Goal: Task Accomplishment & Management: Manage account settings

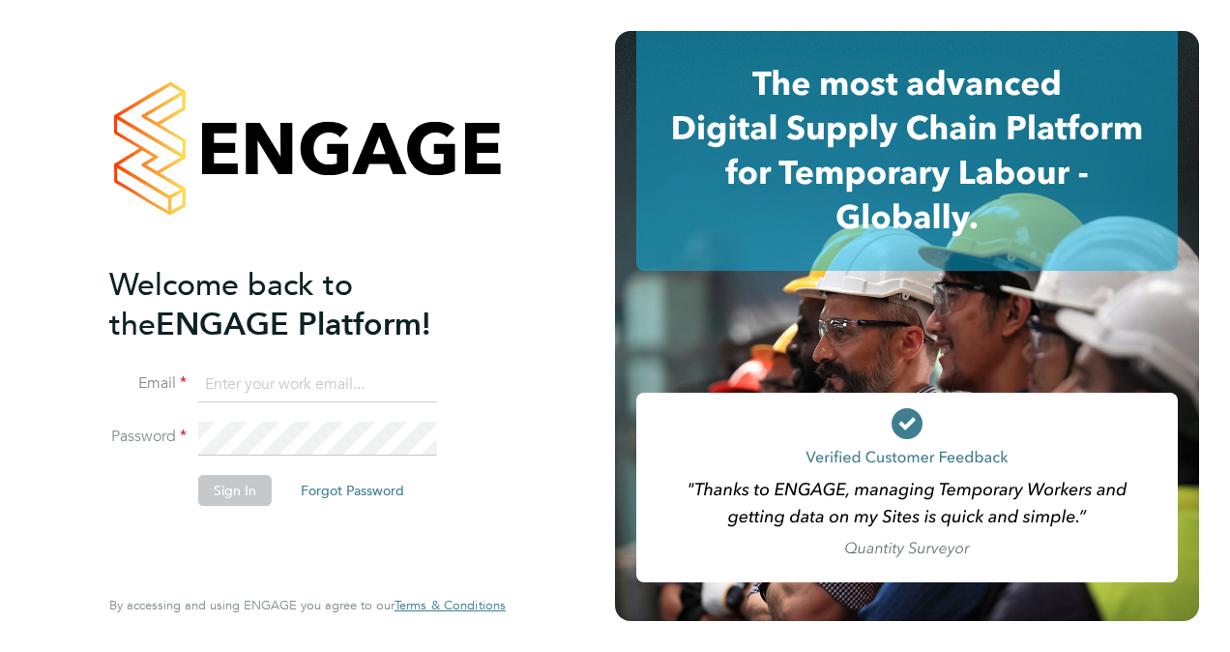
click at [239, 385] on input at bounding box center [317, 384] width 239 height 35
type input "Jackie.cheetham@bms.com"
click at [248, 490] on button "Sign In" at bounding box center [234, 490] width 73 height 31
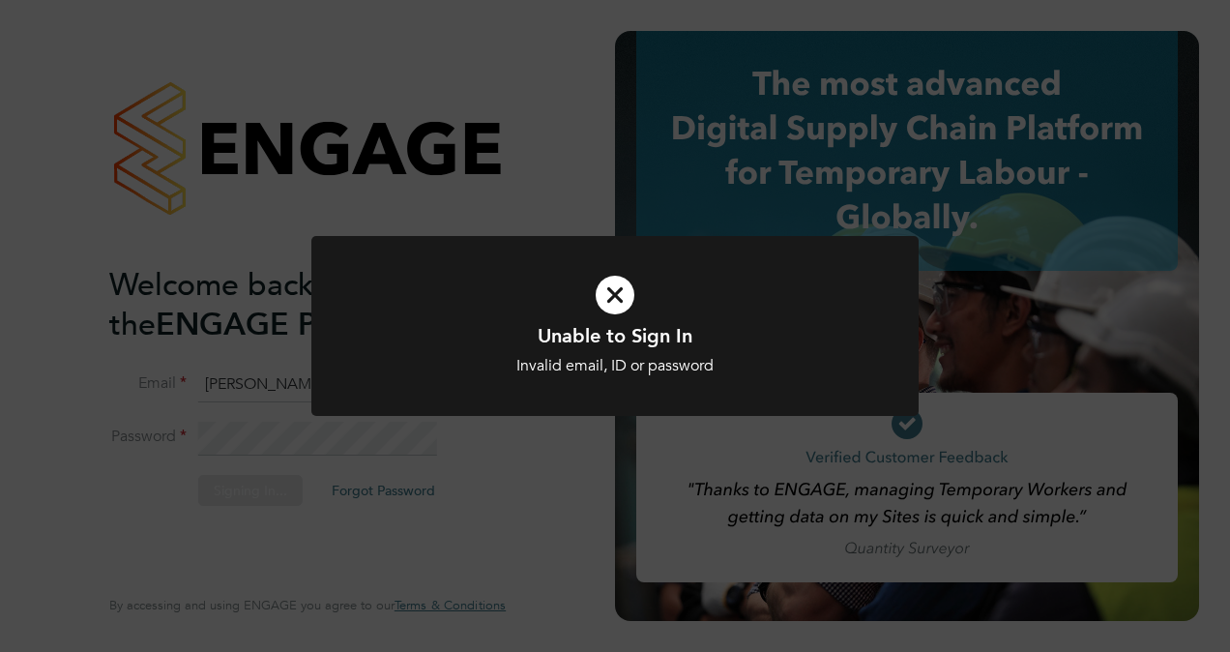
click at [476, 375] on div at bounding box center [614, 326] width 607 height 181
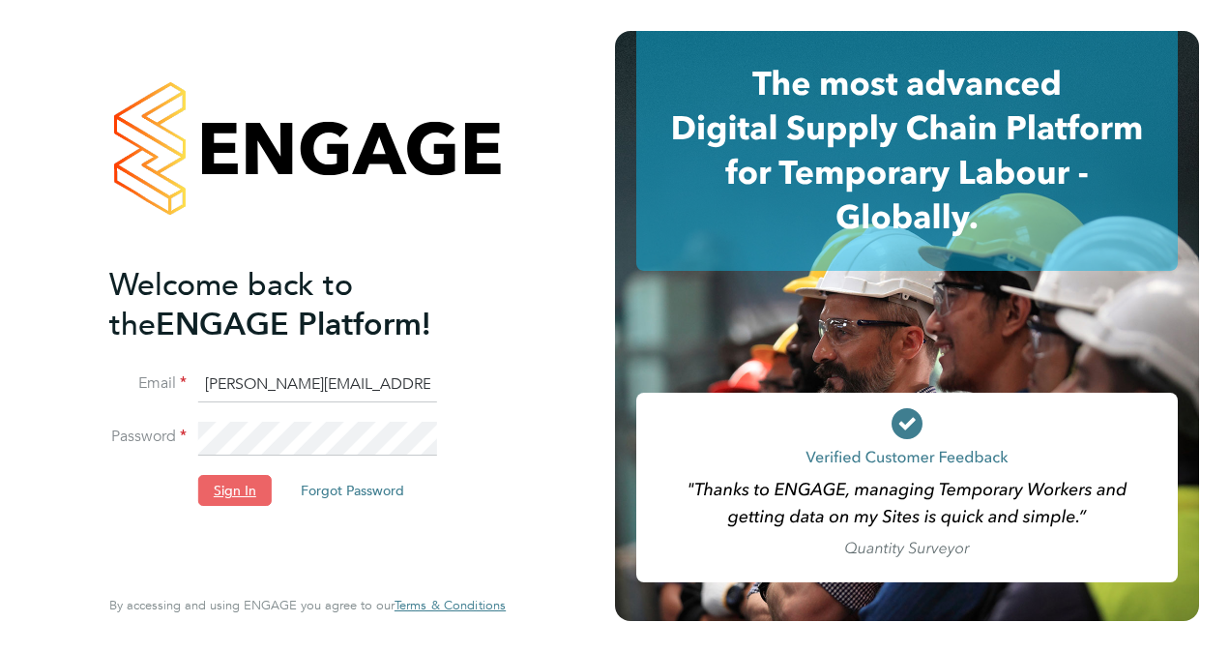
click at [234, 493] on button "Sign In" at bounding box center [234, 490] width 73 height 31
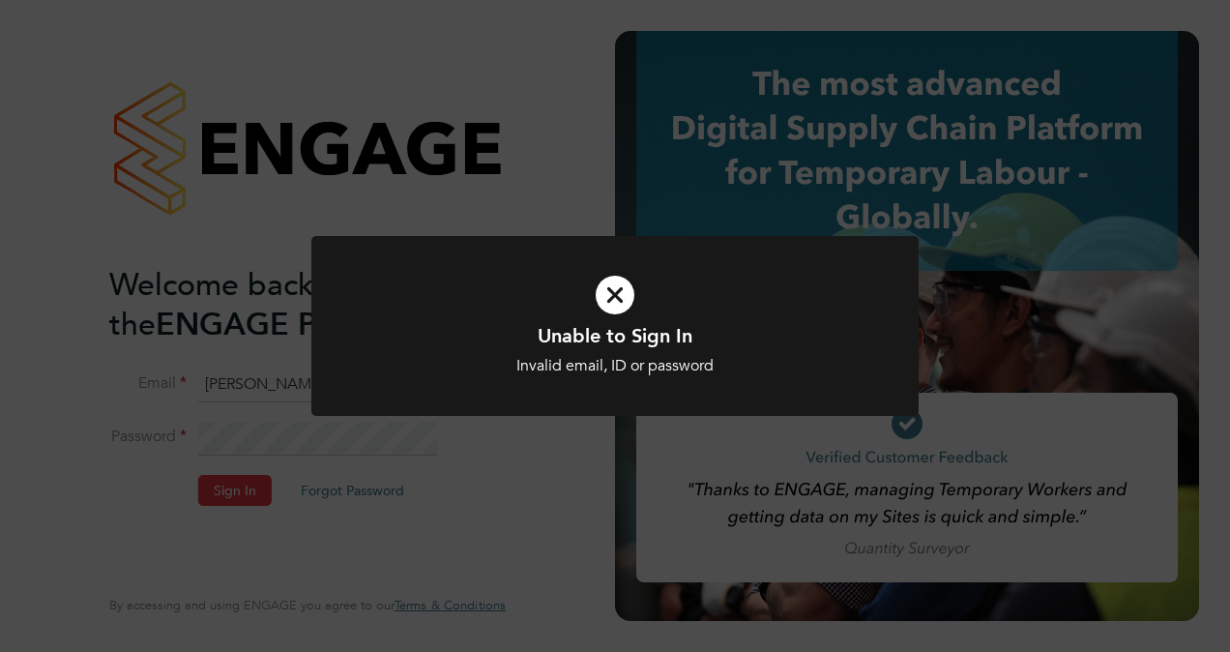
click at [611, 287] on icon at bounding box center [615, 294] width 503 height 75
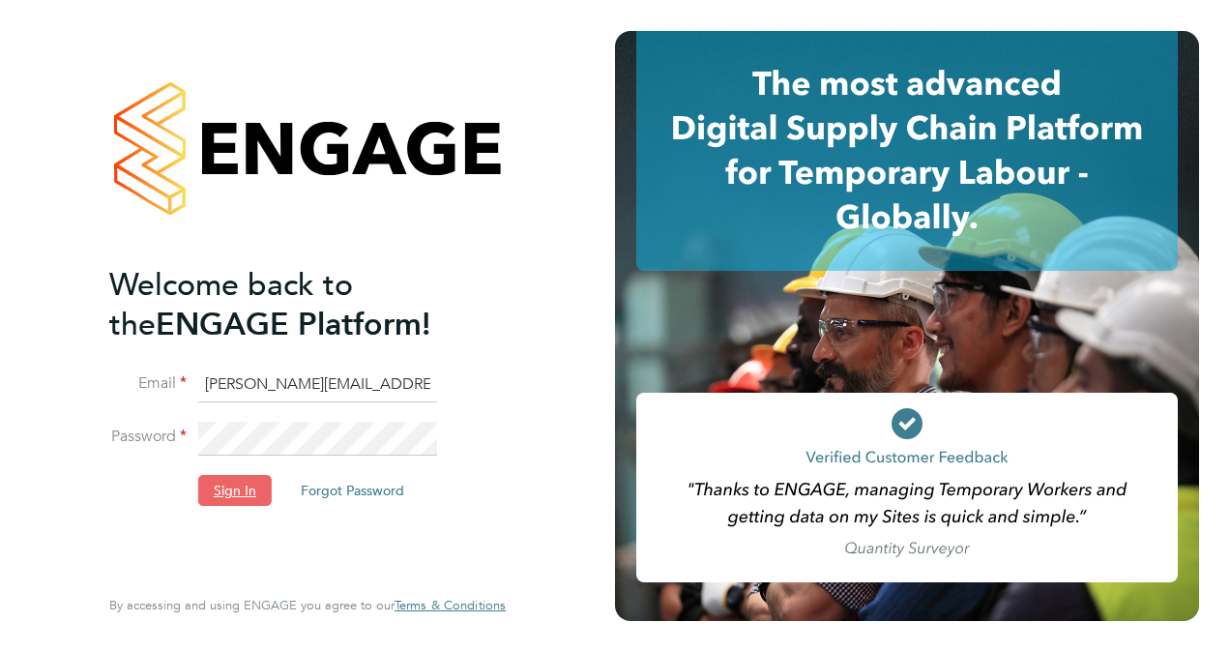
click at [222, 493] on button "Sign In" at bounding box center [234, 490] width 73 height 31
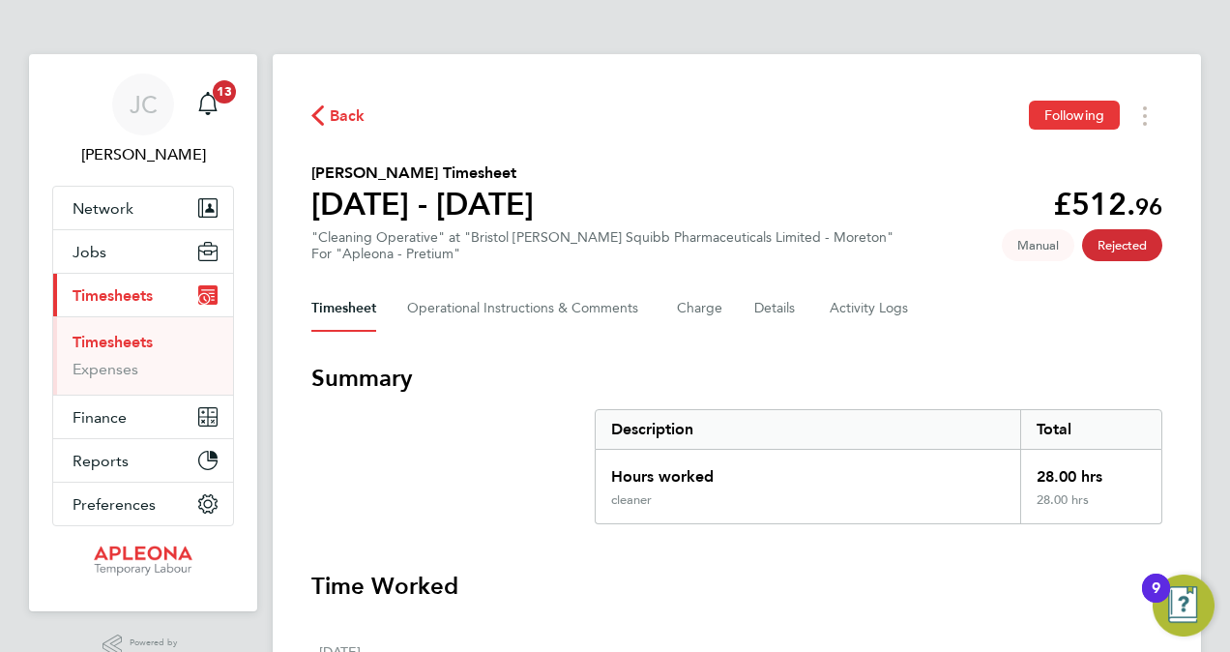
click at [125, 342] on link "Timesheets" at bounding box center [113, 342] width 80 height 18
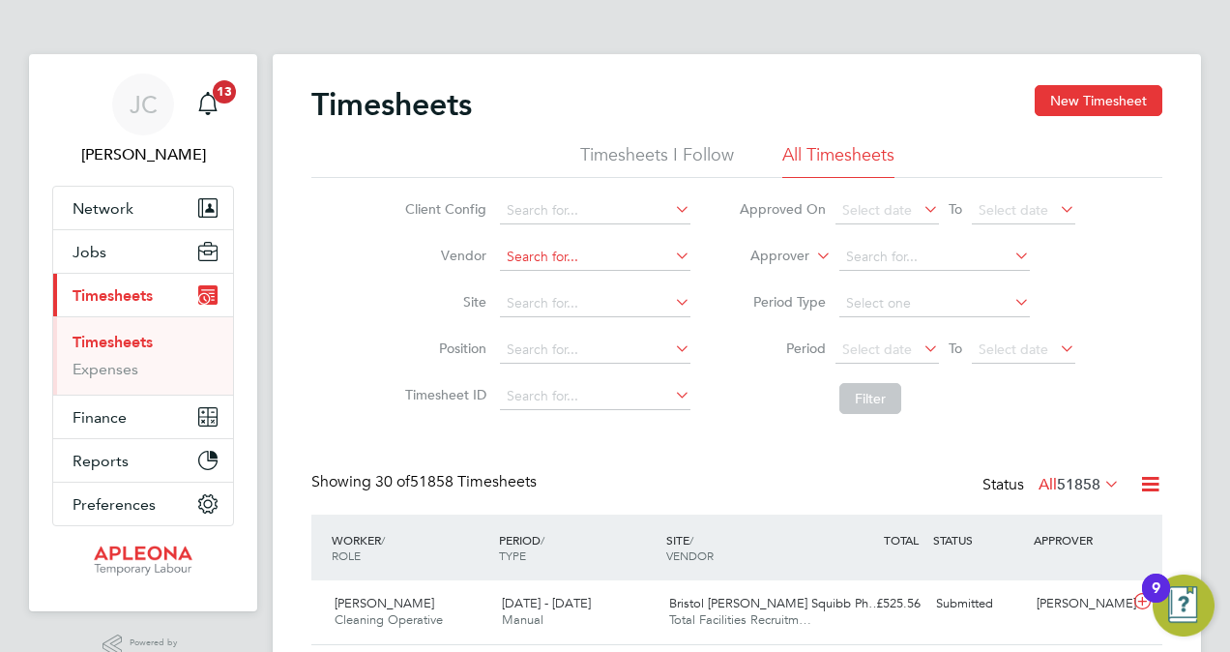
click at [572, 252] on input at bounding box center [595, 257] width 190 height 27
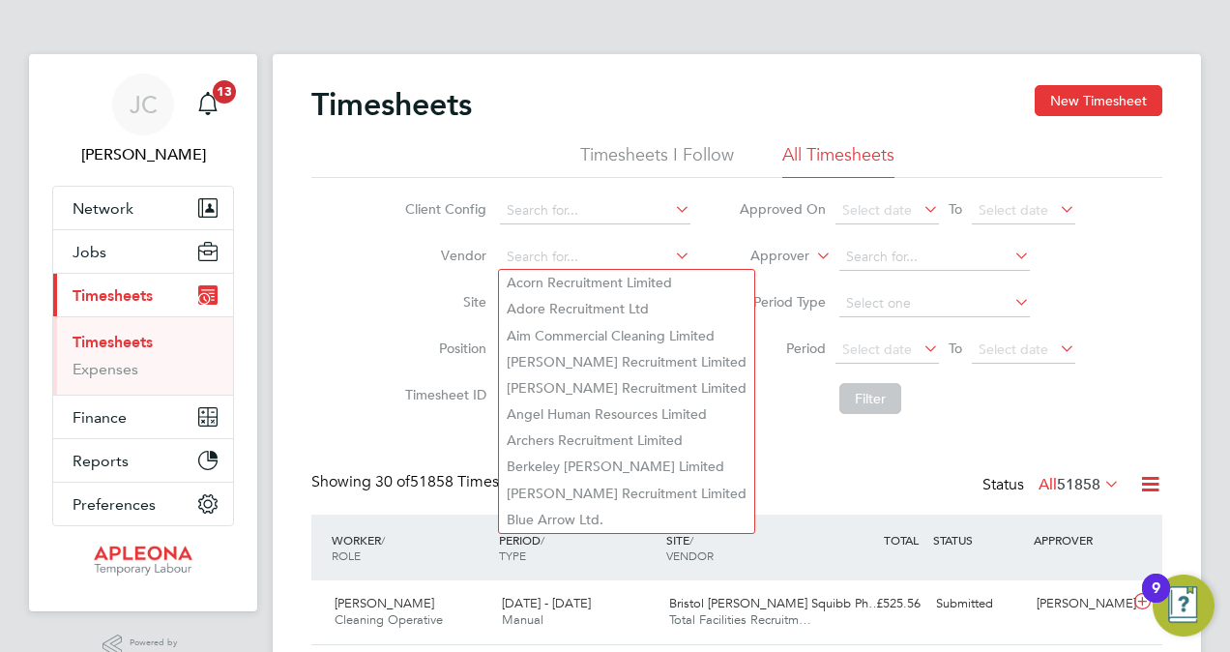
click at [745, 357] on label "Period" at bounding box center [782, 347] width 87 height 17
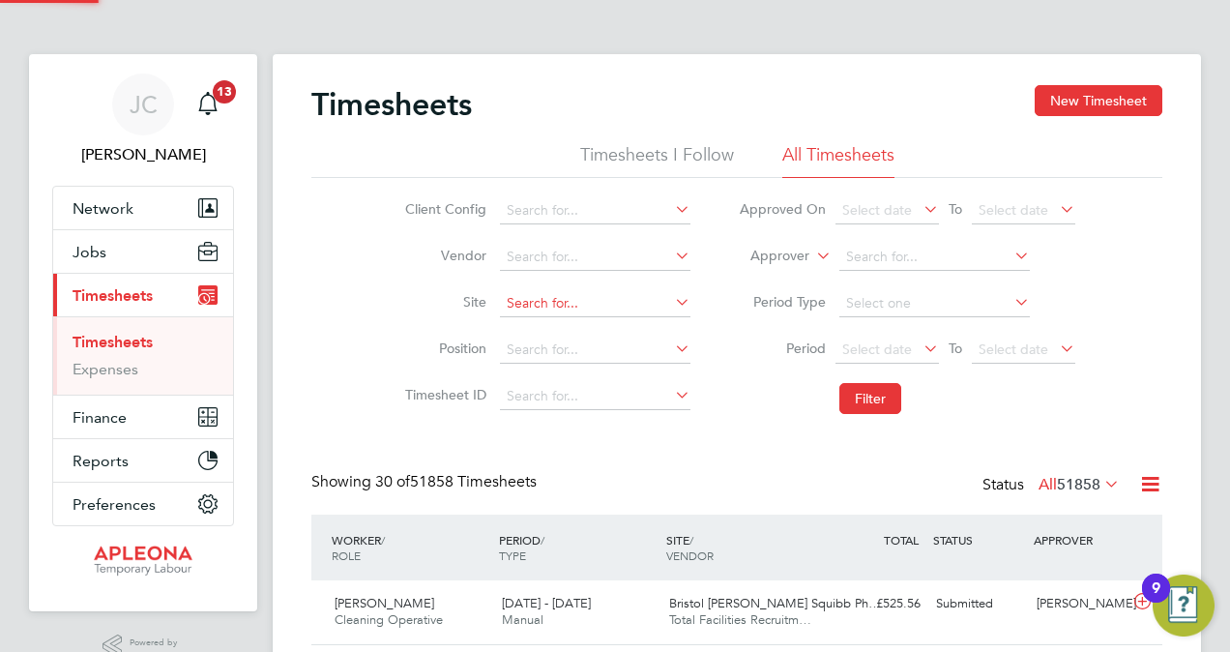
click at [604, 307] on input at bounding box center [595, 303] width 190 height 27
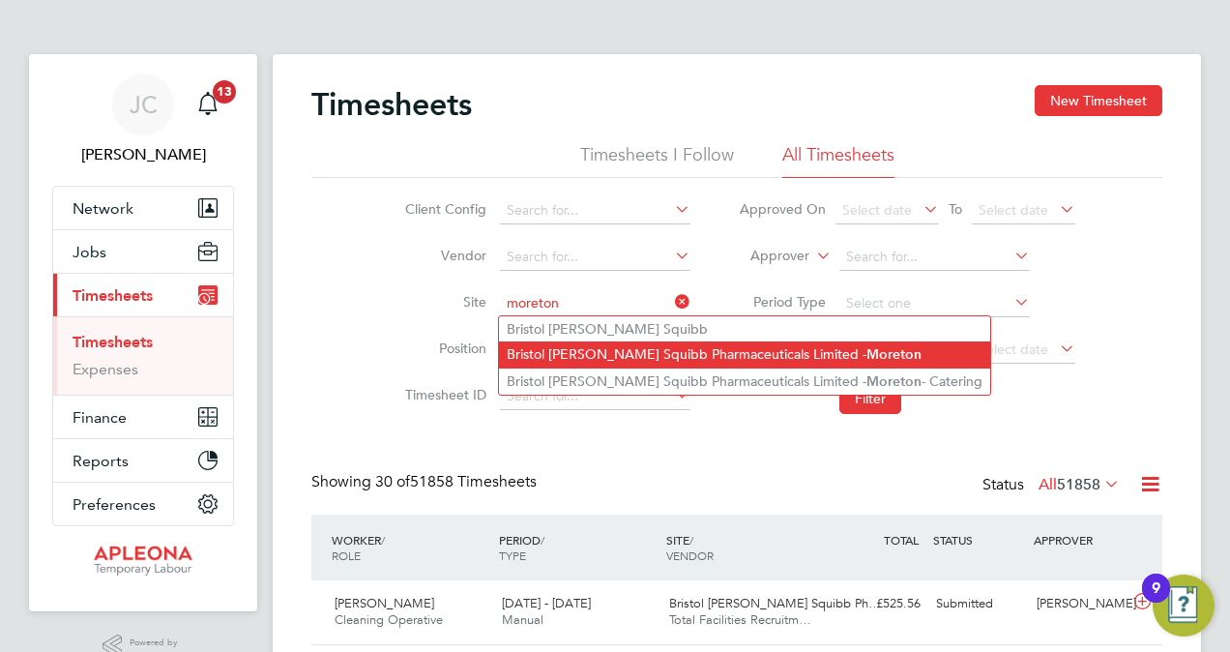
click at [866, 353] on b "Moreton" at bounding box center [893, 354] width 55 height 16
type input "Bristol Myers Squibb Pharmaceuticals Limited - Moreton"
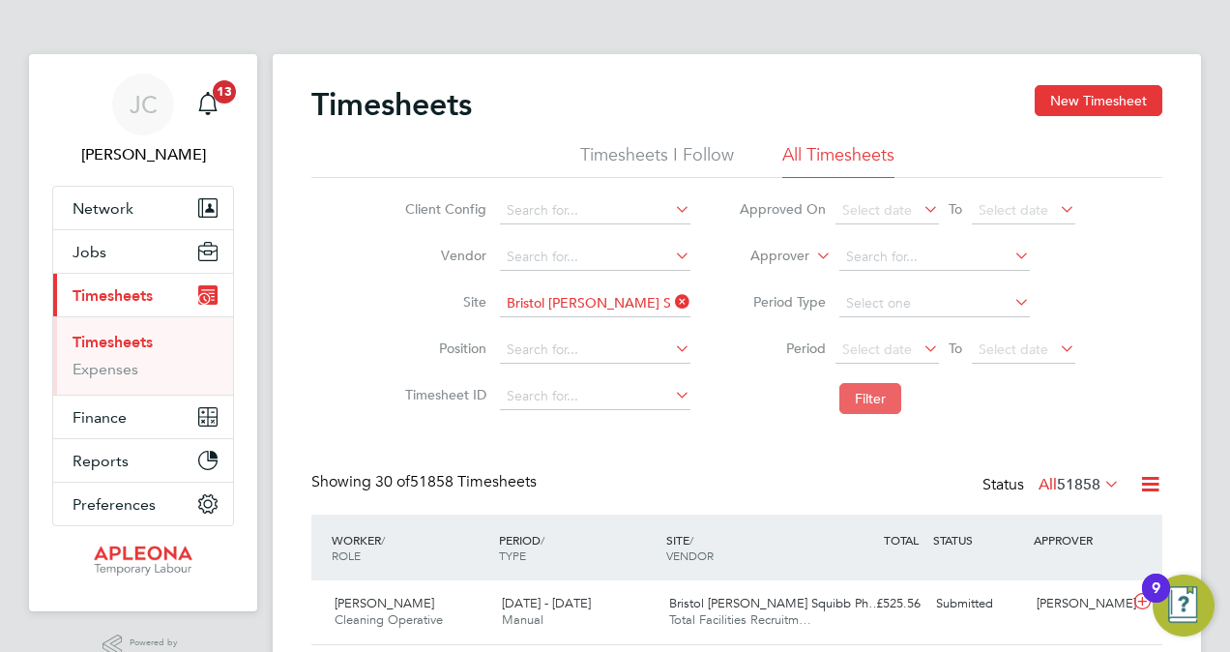
click at [861, 400] on button "Filter" at bounding box center [870, 398] width 62 height 31
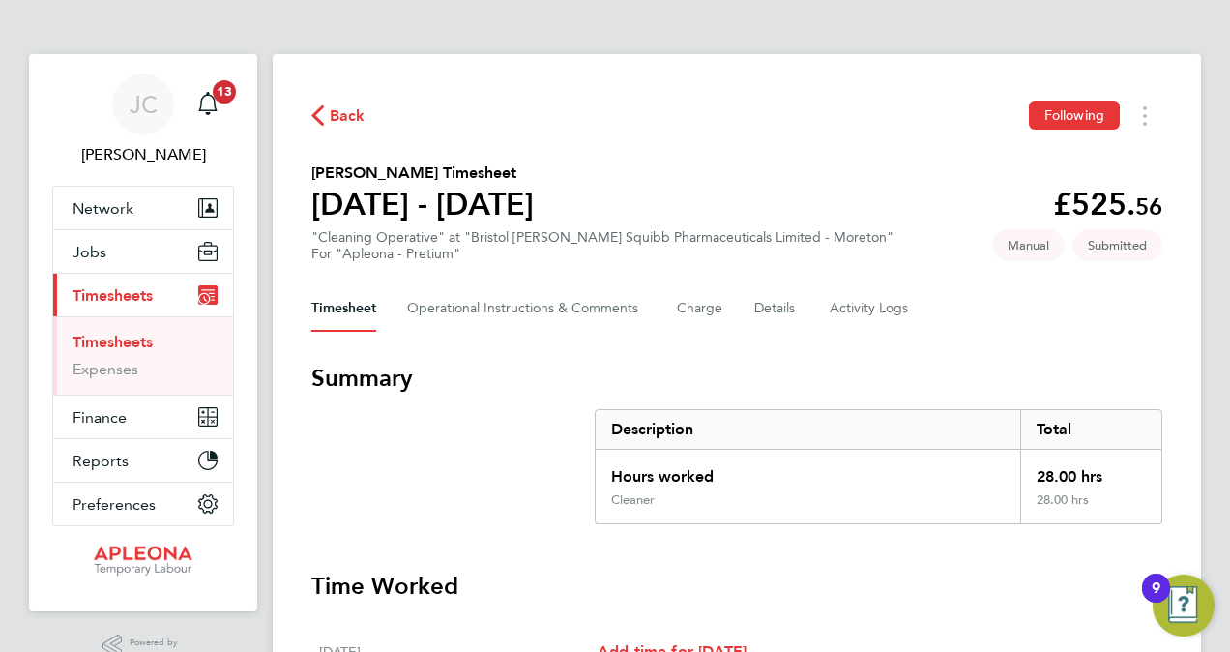
click at [121, 291] on span "Timesheets" at bounding box center [113, 295] width 80 height 18
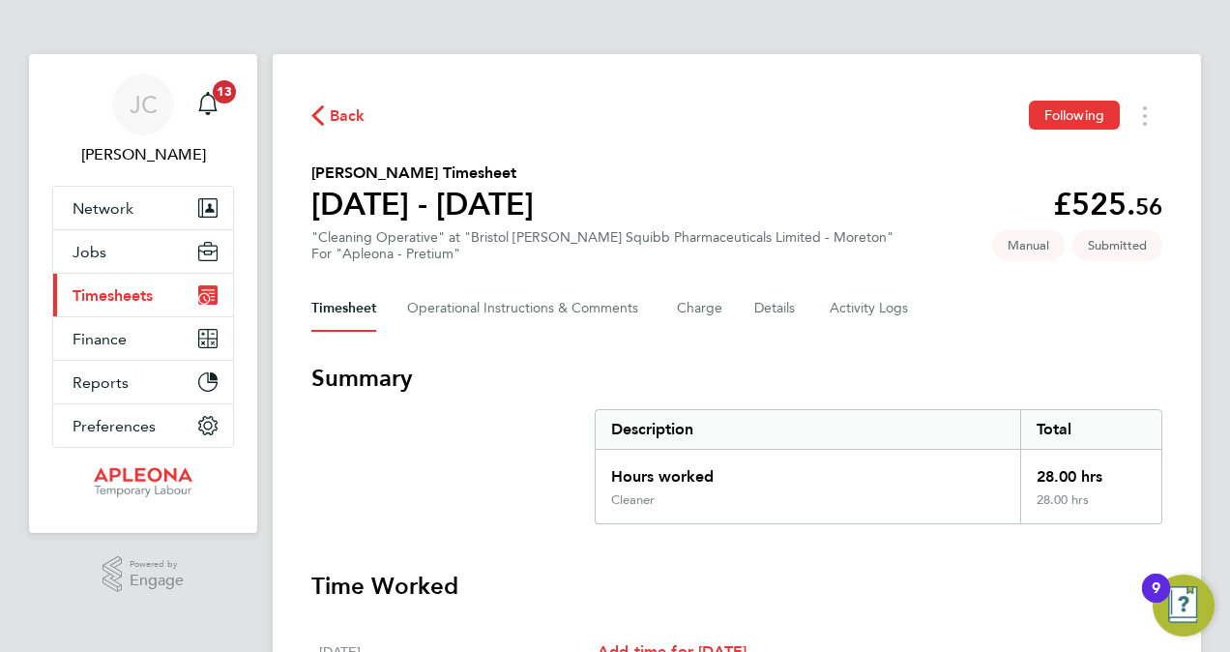
click at [121, 291] on span "Timesheets" at bounding box center [113, 295] width 80 height 18
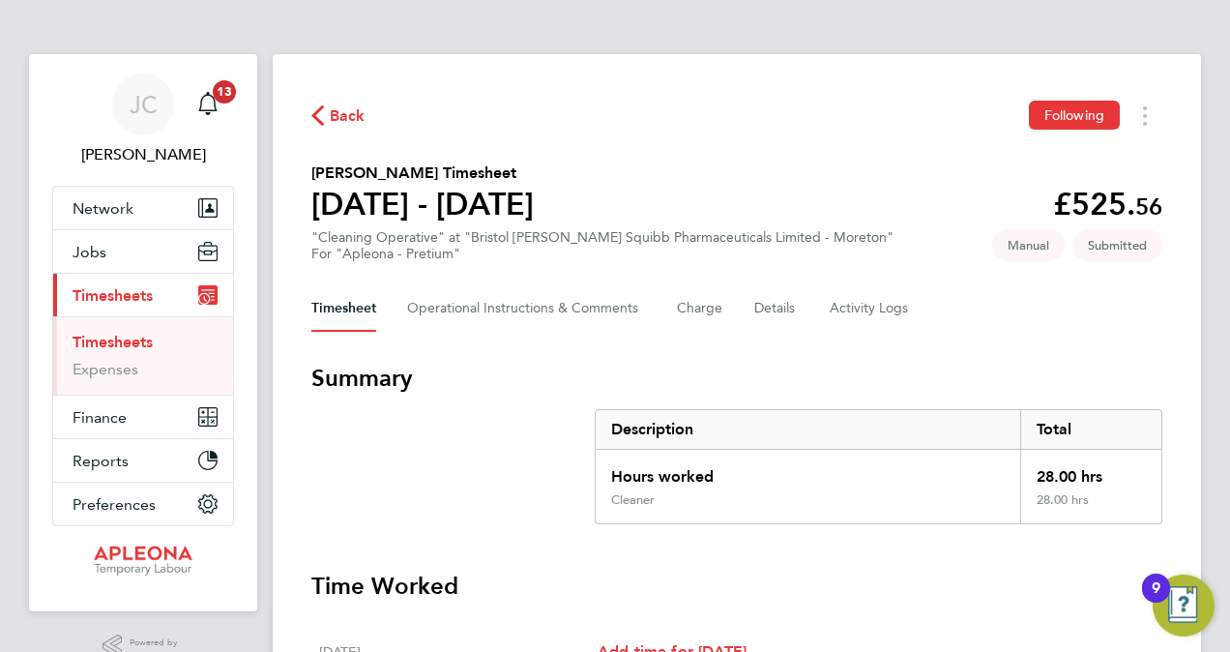
click at [110, 346] on link "Timesheets" at bounding box center [113, 342] width 80 height 18
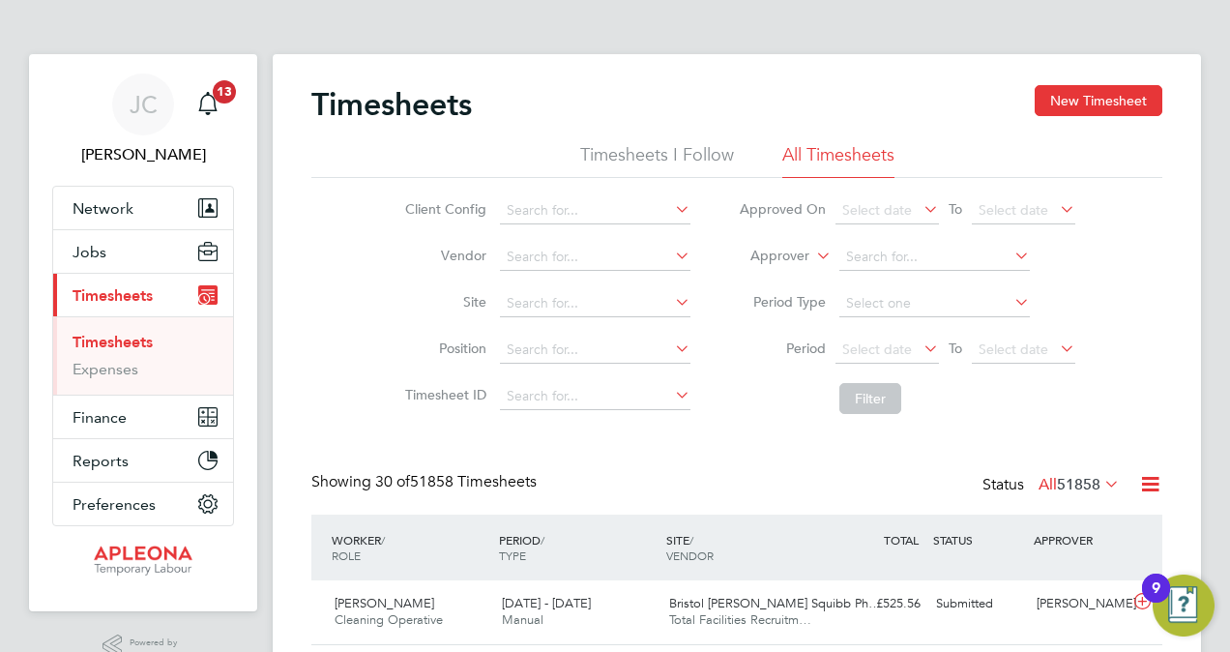
click at [671, 295] on icon at bounding box center [671, 301] width 0 height 27
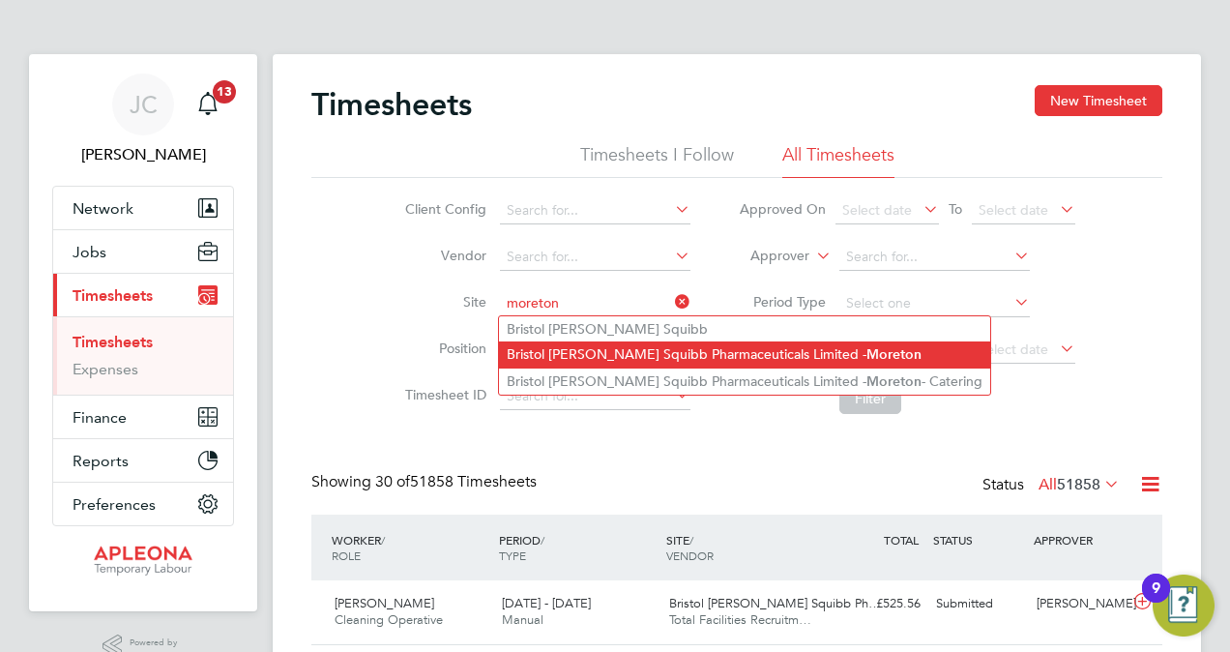
click at [747, 352] on li "Bristol Myers Squibb Pharmaceuticals Limited - Moreton" at bounding box center [744, 354] width 491 height 26
type input "Bristol Myers Squibb Pharmaceuticals Limited - Moreton"
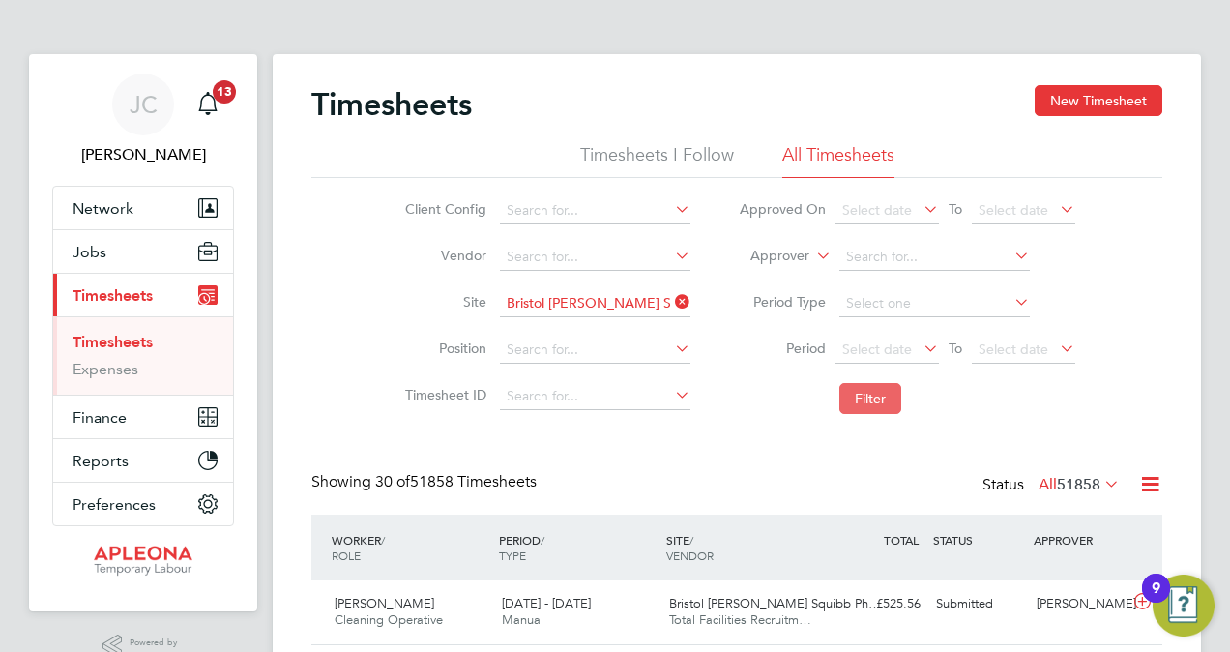
click at [862, 391] on button "Filter" at bounding box center [870, 398] width 62 height 31
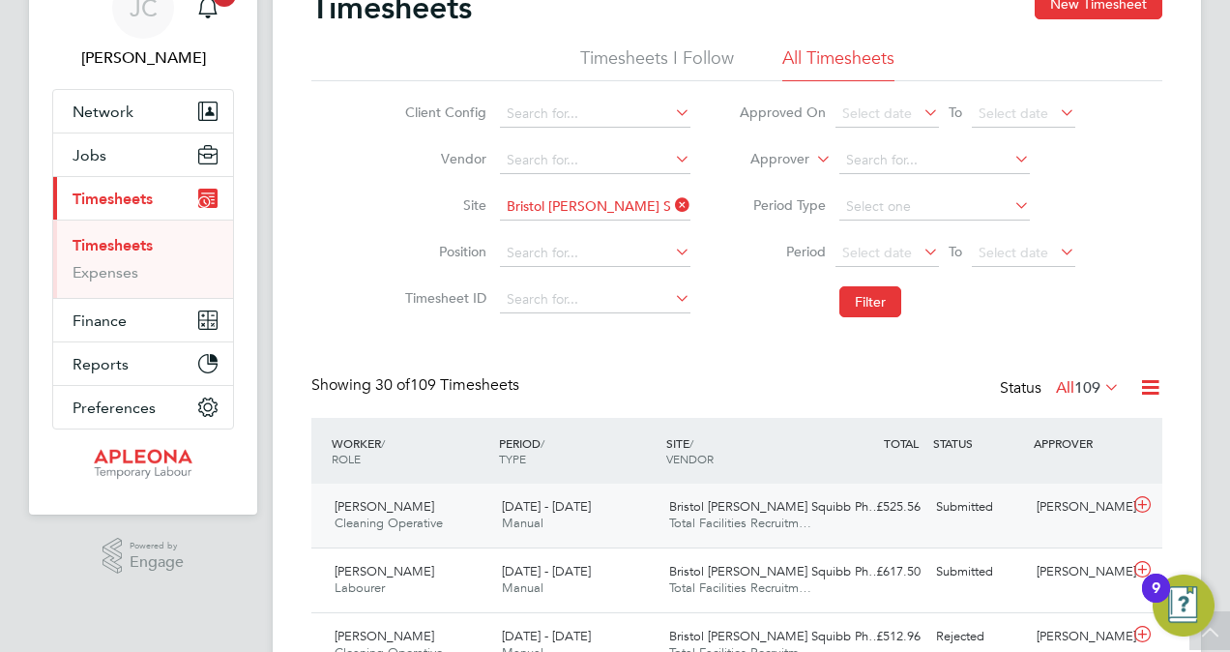
click at [391, 509] on span "Christopher Orme" at bounding box center [385, 506] width 100 height 16
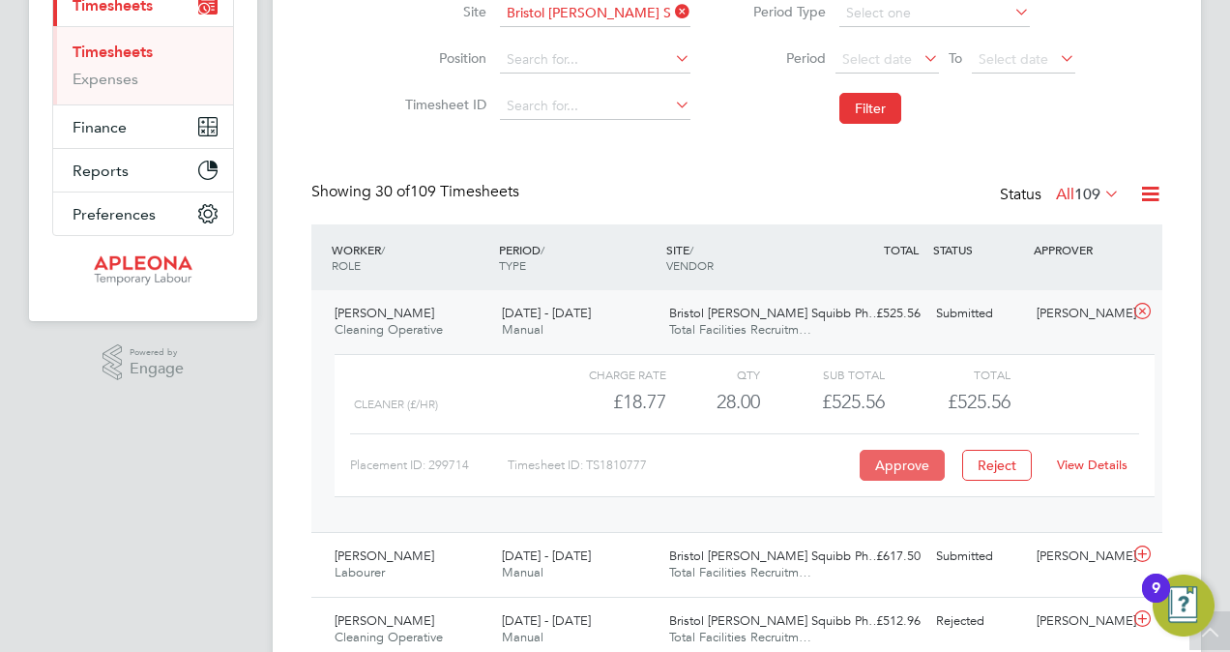
click at [880, 458] on button "Approve" at bounding box center [902, 465] width 85 height 31
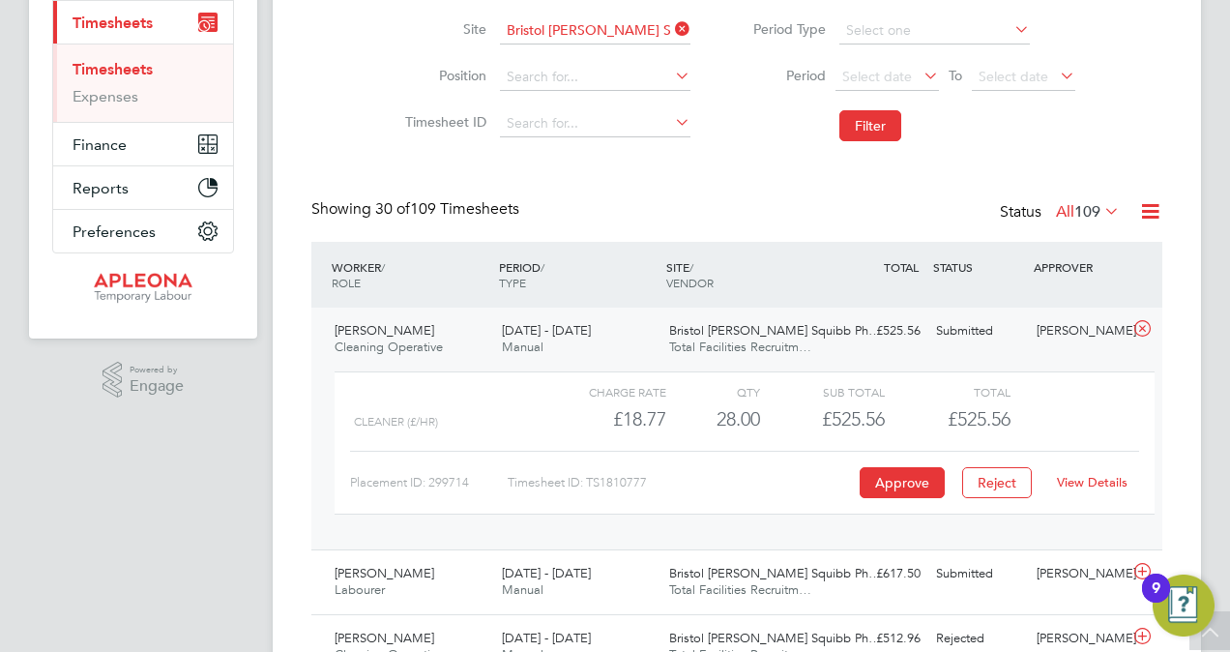
click at [364, 329] on span "Christopher Orme" at bounding box center [385, 330] width 100 height 16
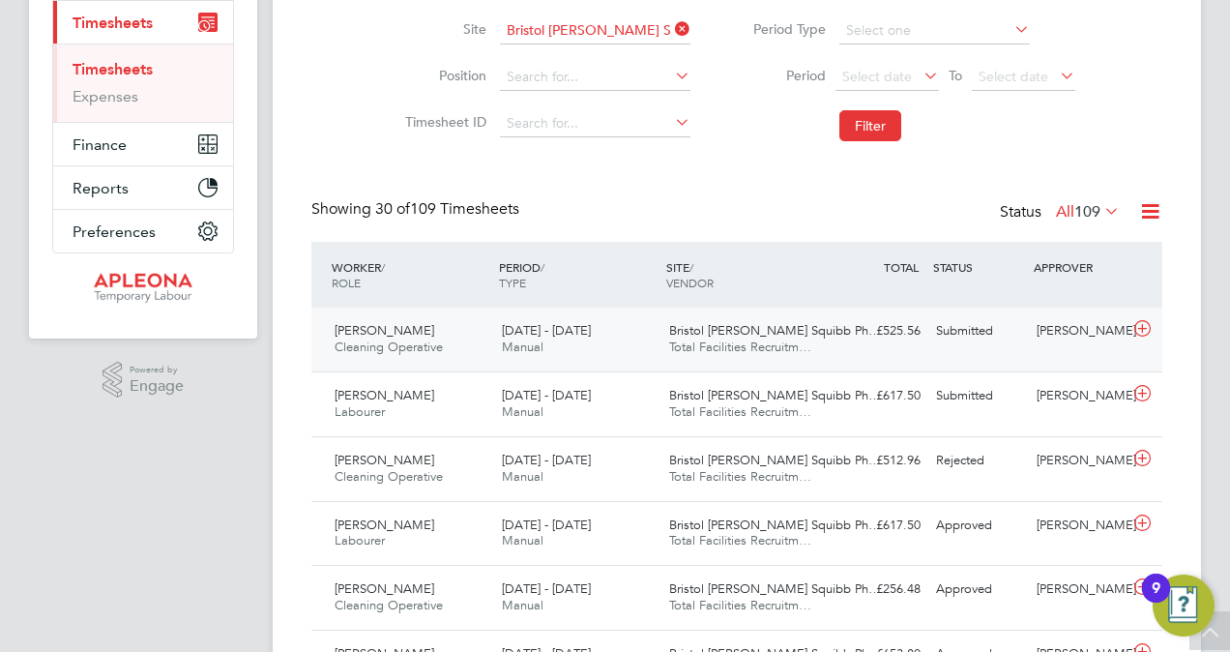
click at [362, 333] on span "Christopher Orme" at bounding box center [385, 330] width 100 height 16
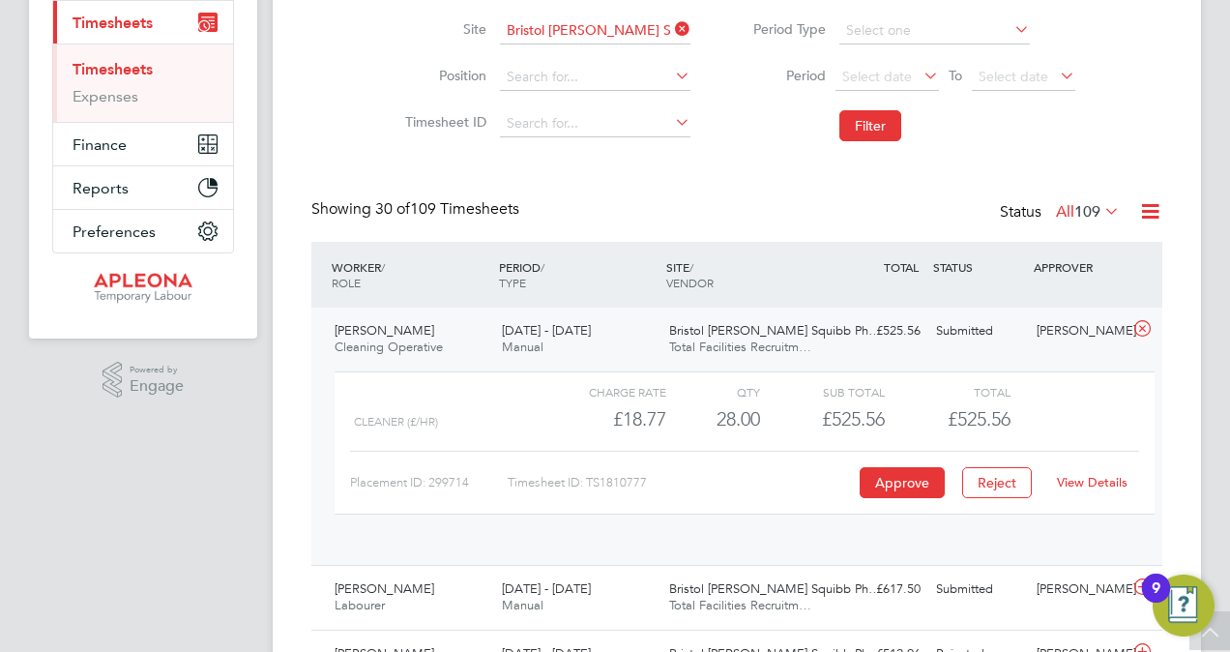
scroll to position [33, 189]
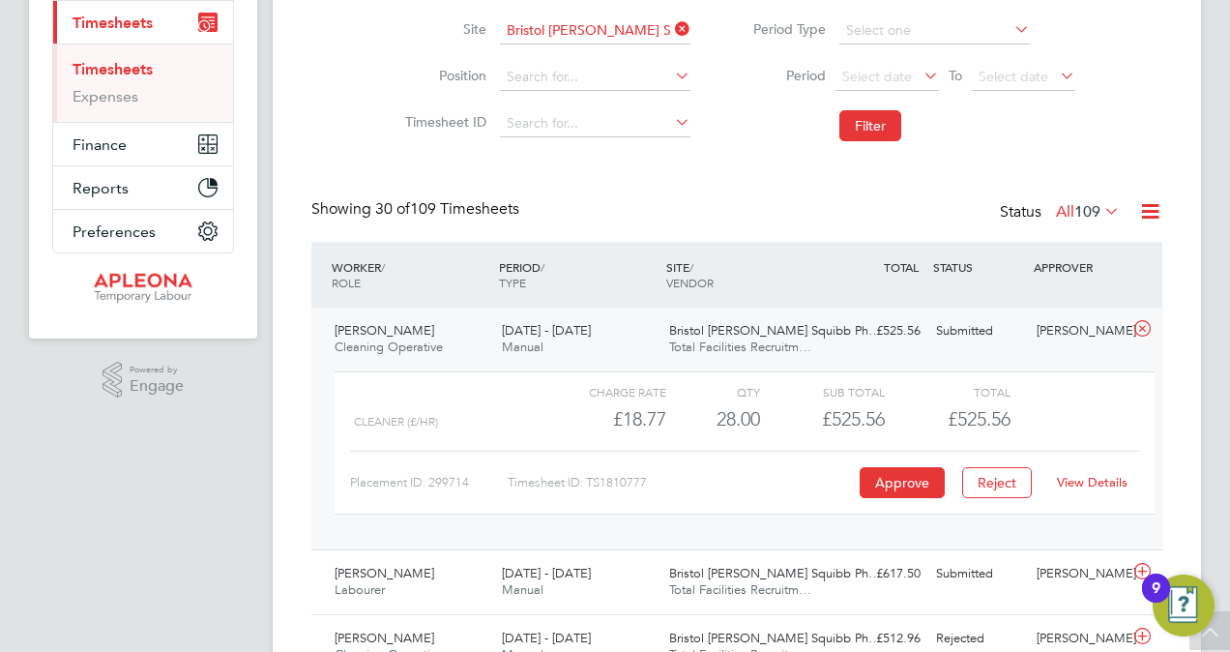
click at [1082, 482] on link "View Details" at bounding box center [1092, 482] width 71 height 16
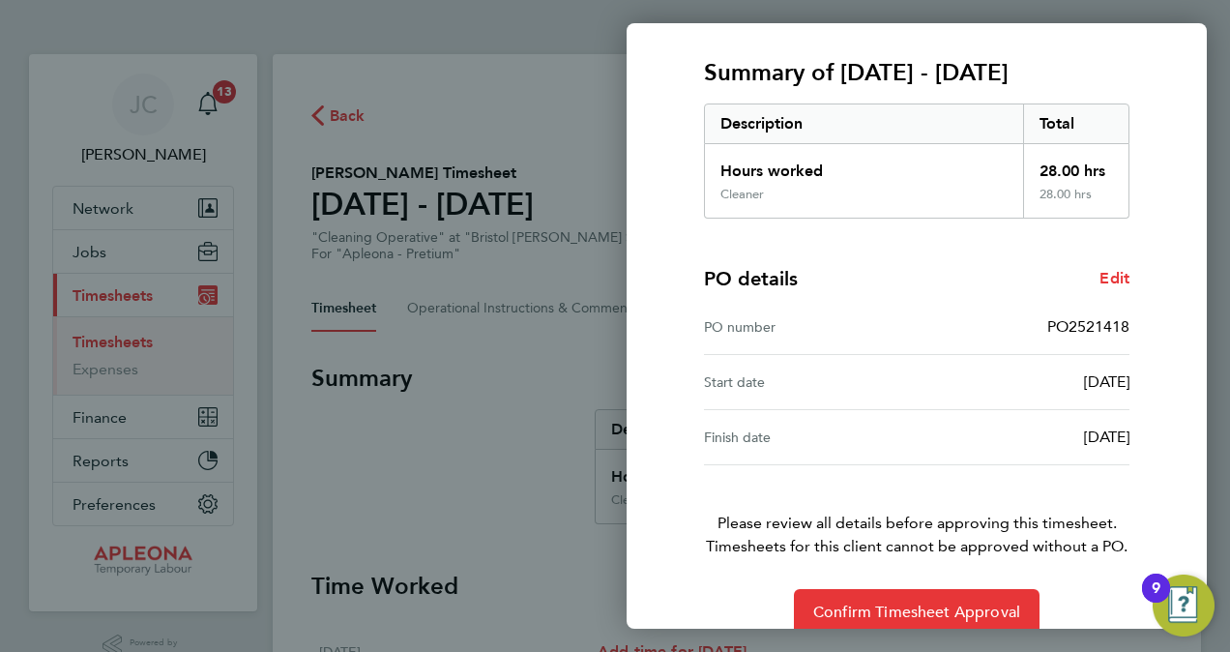
scroll to position [273, 0]
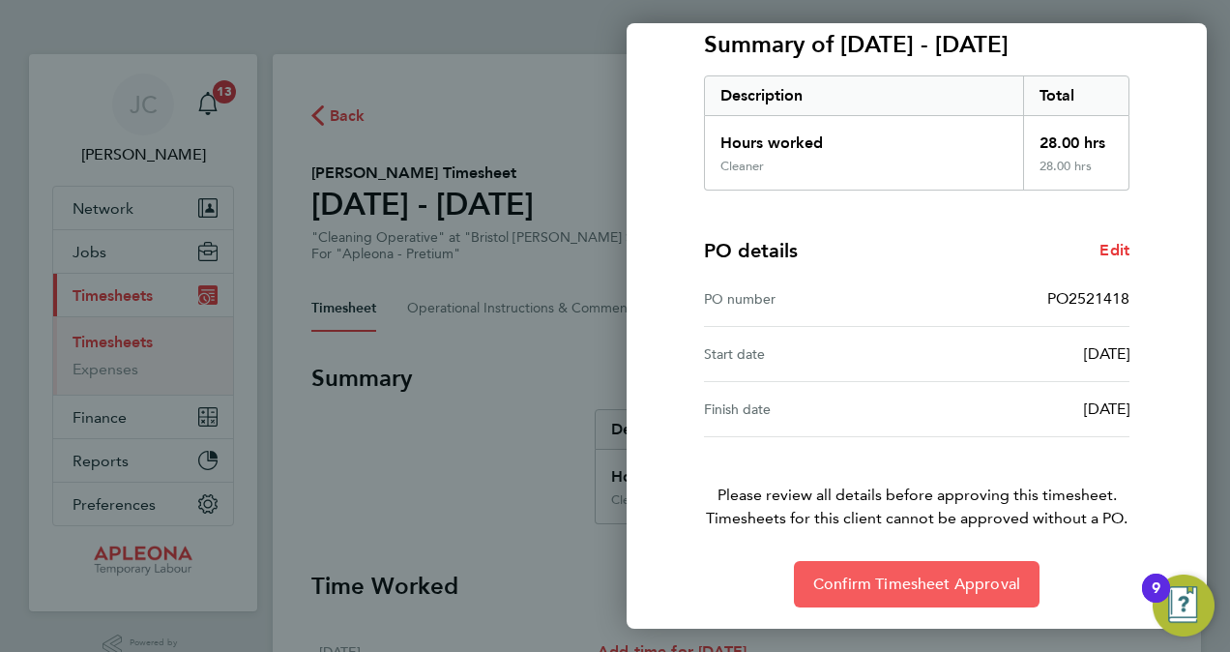
click at [882, 592] on button "Confirm Timesheet Approval" at bounding box center [917, 584] width 246 height 46
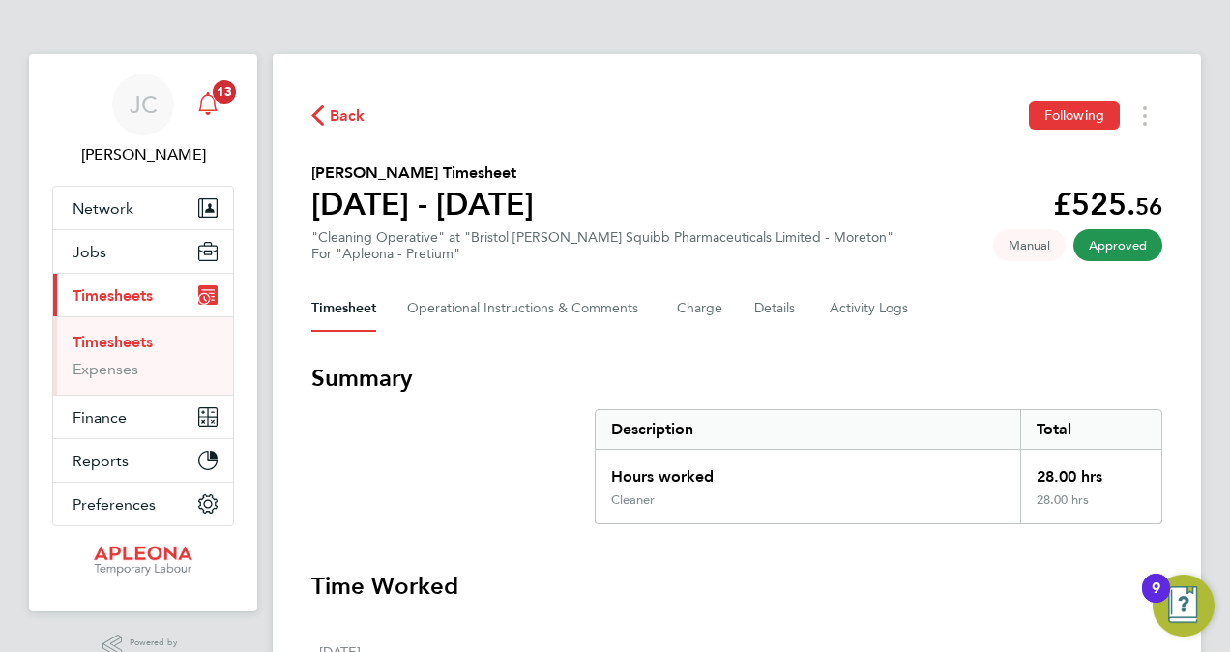
click at [227, 86] on span "13" at bounding box center [224, 91] width 23 height 23
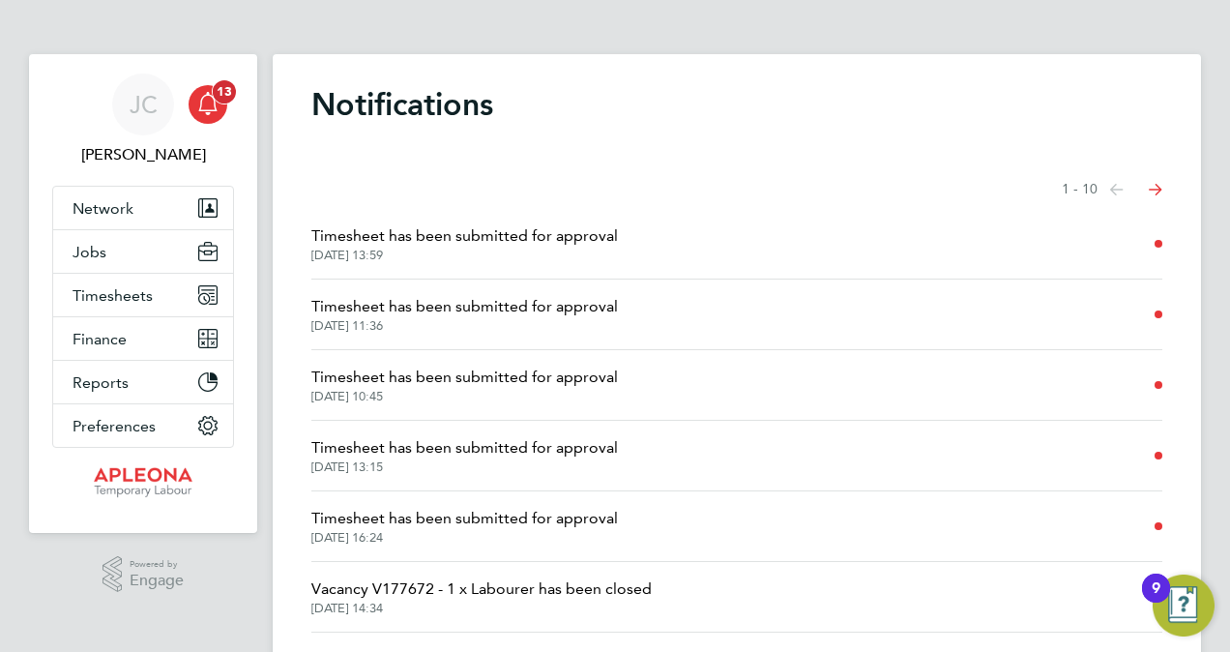
click at [227, 86] on span "13" at bounding box center [224, 91] width 23 height 23
click at [199, 102] on icon "Main navigation" at bounding box center [207, 103] width 23 height 23
